Goal: Transaction & Acquisition: Book appointment/travel/reservation

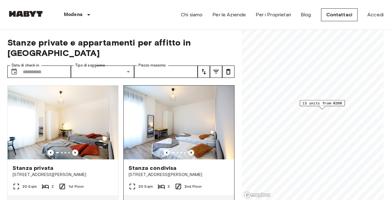
click at [193, 149] on icon "Previous image" at bounding box center [191, 152] width 6 height 6
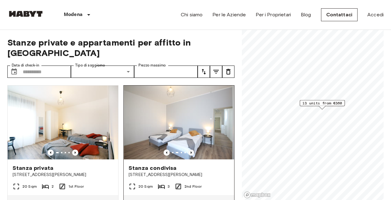
click at [193, 149] on icon "Previous image" at bounding box center [191, 152] width 6 height 6
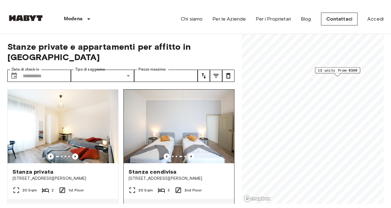
scroll to position [22, 0]
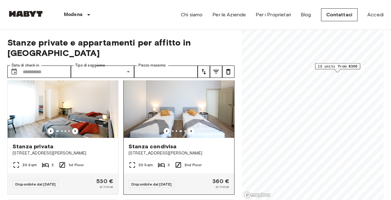
click at [190, 100] on img at bounding box center [179, 101] width 111 height 74
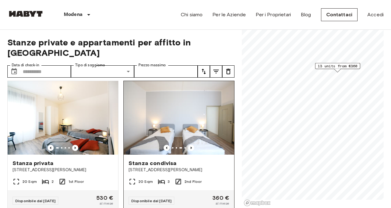
scroll to position [0, 0]
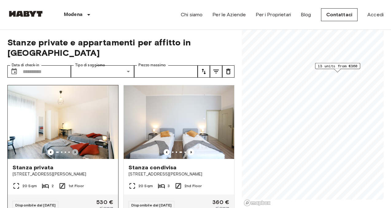
click at [76, 149] on icon "Previous image" at bounding box center [75, 152] width 6 height 6
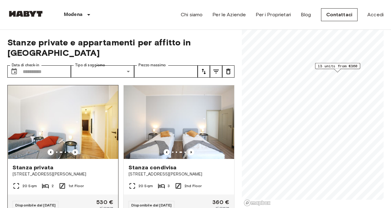
click at [76, 149] on icon "Previous image" at bounding box center [75, 152] width 6 height 6
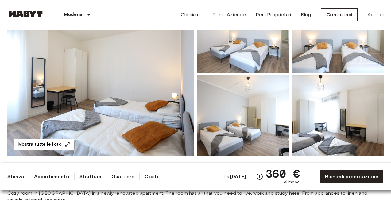
scroll to position [86, 0]
click at [137, 111] on img at bounding box center [100, 74] width 187 height 163
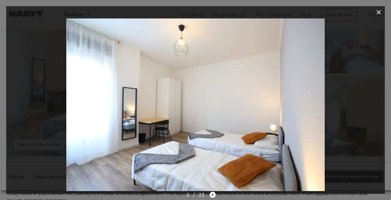
click at [211, 192] on icon "Next image" at bounding box center [213, 194] width 6 height 6
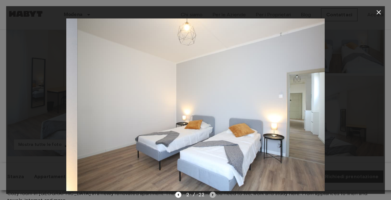
click at [211, 192] on icon "Next image" at bounding box center [213, 194] width 6 height 6
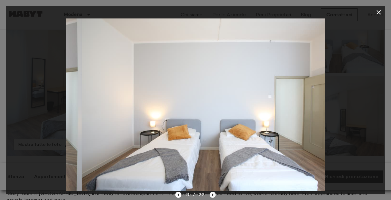
click at [211, 192] on icon "Next image" at bounding box center [213, 194] width 6 height 6
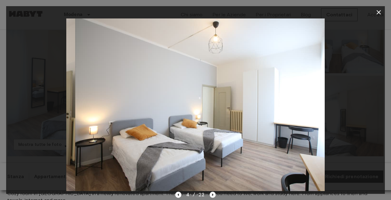
click at [211, 192] on icon "Next image" at bounding box center [213, 194] width 6 height 6
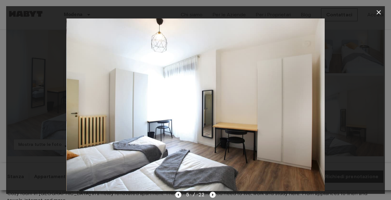
click at [211, 192] on icon "Next image" at bounding box center [213, 194] width 6 height 6
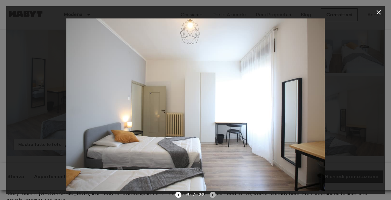
click at [211, 192] on icon "Next image" at bounding box center [213, 194] width 6 height 6
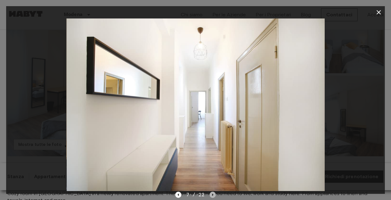
click at [211, 192] on icon "Next image" at bounding box center [213, 194] width 6 height 6
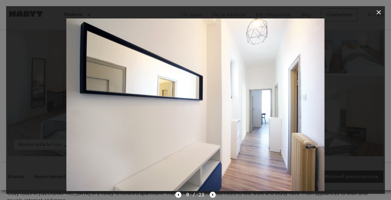
click at [213, 194] on icon "Next image" at bounding box center [213, 194] width 6 height 6
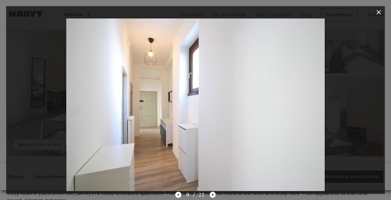
click at [213, 194] on icon "Next image" at bounding box center [213, 194] width 6 height 6
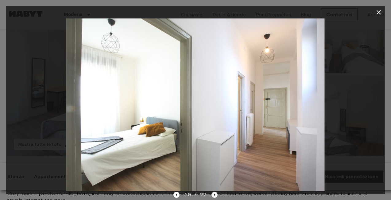
click at [213, 194] on icon "Next image" at bounding box center [215, 194] width 6 height 6
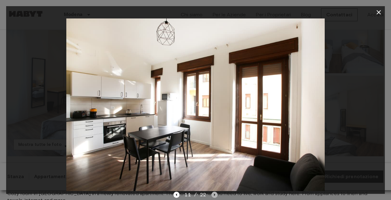
click at [213, 194] on icon "Next image" at bounding box center [215, 194] width 6 height 6
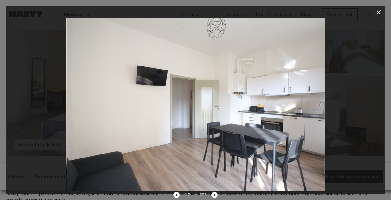
click at [213, 194] on icon "Next image" at bounding box center [215, 194] width 6 height 6
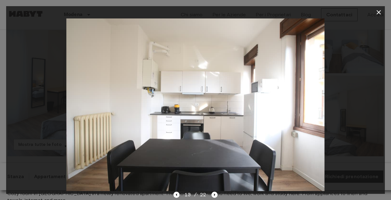
click at [376, 11] on icon "button" at bounding box center [378, 12] width 7 height 7
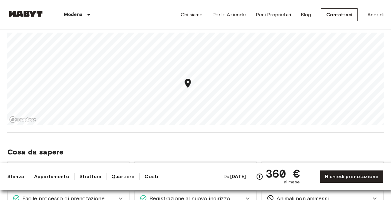
scroll to position [507, 0]
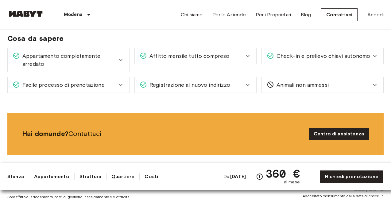
scroll to position [622, 0]
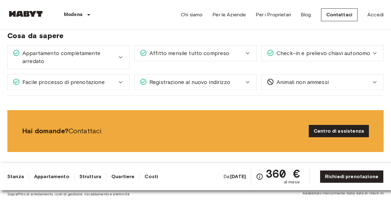
click at [119, 62] on div "Appartamento completamente arredato" at bounding box center [69, 56] width 122 height 23
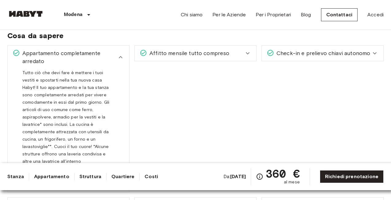
click at [119, 62] on div "Appartamento completamente arredato" at bounding box center [69, 56] width 122 height 23
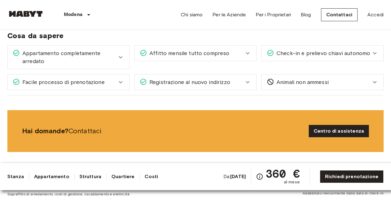
click at [248, 43] on div "Affitto mensile tutto compreso Il pagamento dell'affitto mensile include tutte …" at bounding box center [193, 54] width 127 height 29
click at [245, 56] on icon at bounding box center [247, 52] width 7 height 7
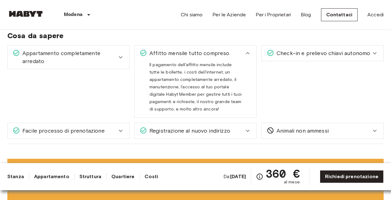
click at [245, 56] on icon at bounding box center [247, 52] width 7 height 7
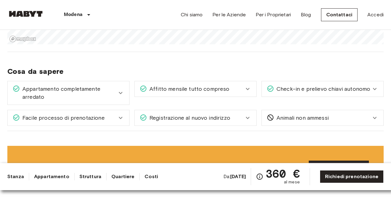
scroll to position [589, 0]
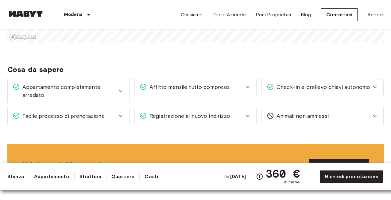
click at [295, 89] on span "Check-in e prelievo chiavi autonomo" at bounding box center [322, 87] width 96 height 8
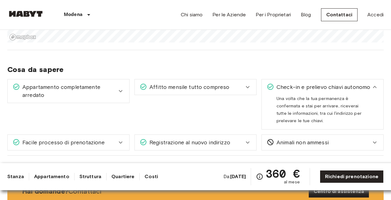
click at [295, 89] on span "Check-in e prelievo chiavi autonomo" at bounding box center [322, 87] width 96 height 8
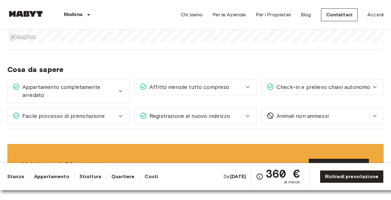
click at [52, 119] on span "Facile processo di prenotazione" at bounding box center [62, 116] width 85 height 8
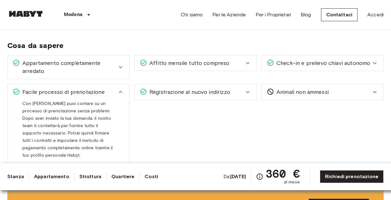
scroll to position [613, 0]
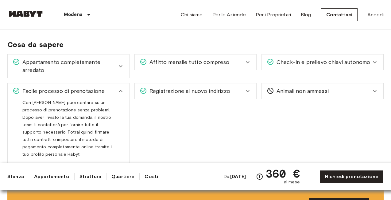
click at [89, 90] on span "Facile processo di prenotazione" at bounding box center [62, 91] width 85 height 8
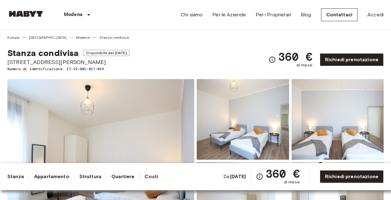
scroll to position [0, 0]
